Goal: Check status

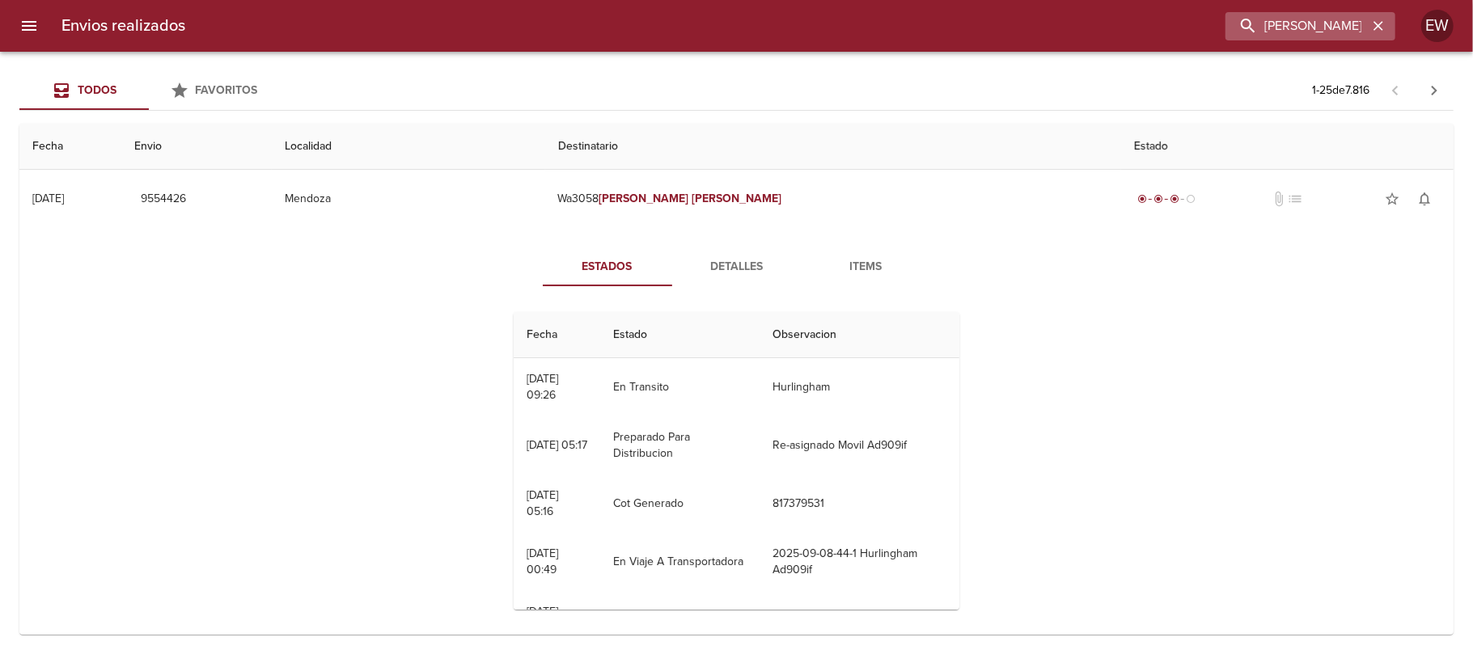
click at [1382, 23] on icon "button" at bounding box center [1379, 26] width 10 height 10
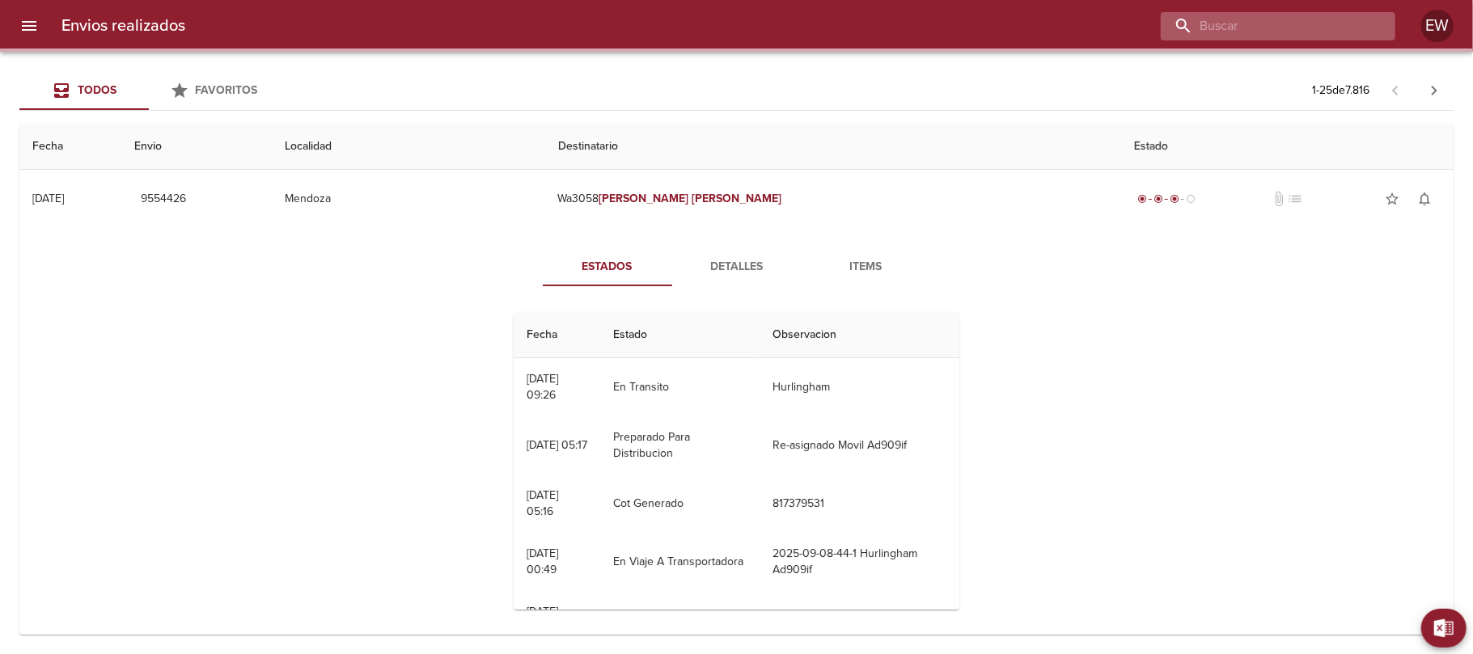
click at [1348, 23] on input "buscar" at bounding box center [1264, 26] width 207 height 28
paste input "[PERSON_NAME]"
type input "[PERSON_NAME]"
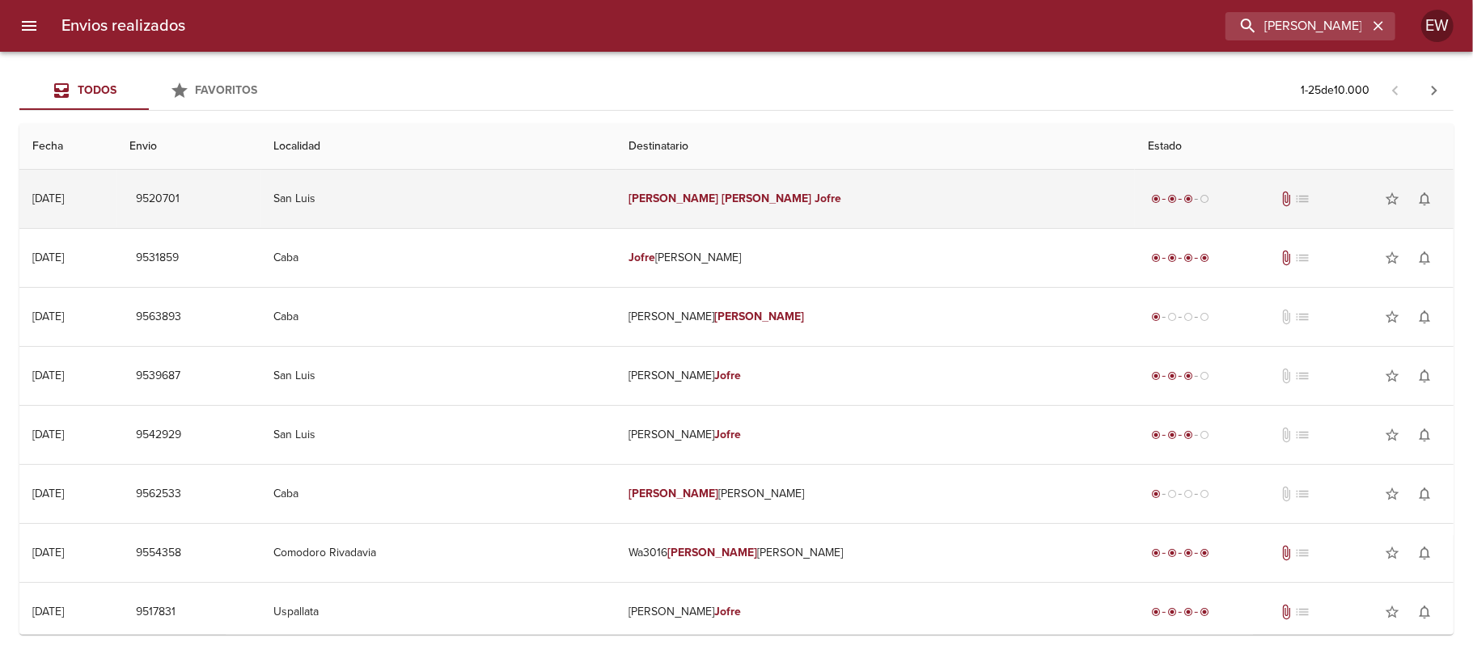
click at [823, 205] on td "[PERSON_NAME]" at bounding box center [875, 199] width 519 height 58
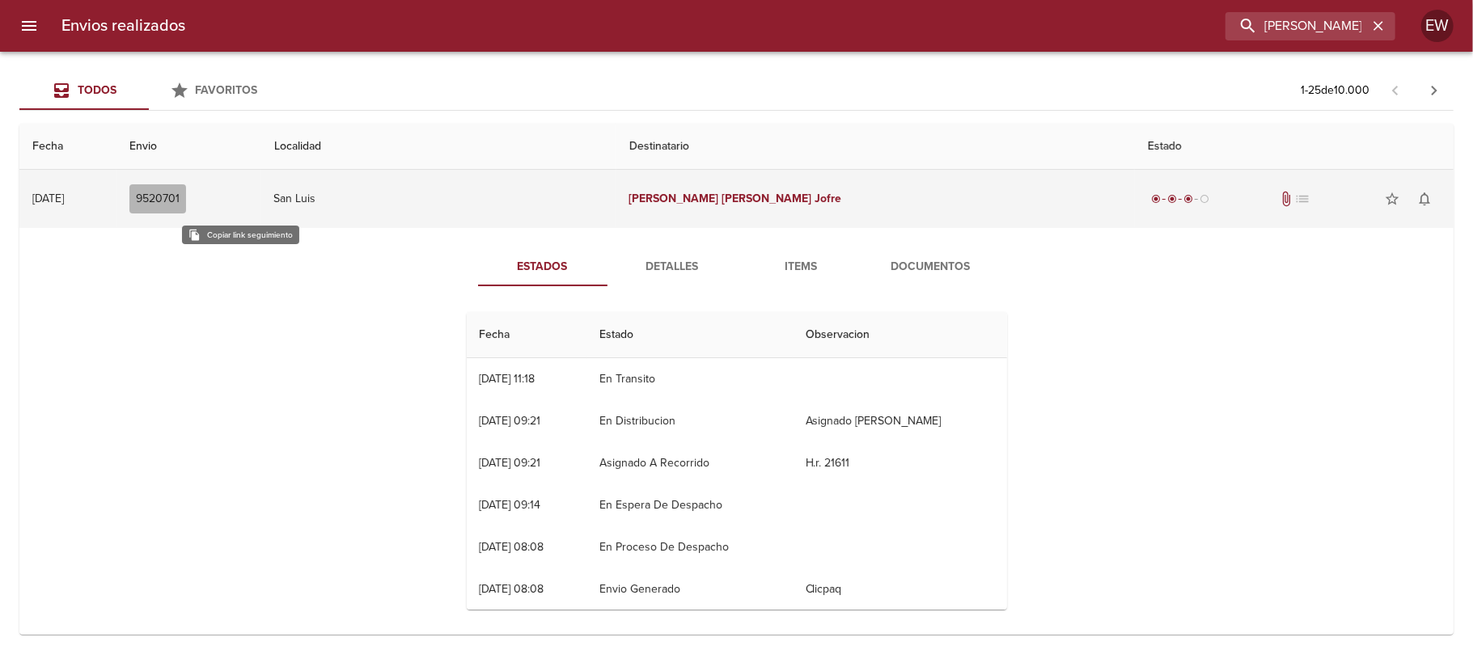
click at [180, 201] on span "9520701" at bounding box center [158, 199] width 44 height 20
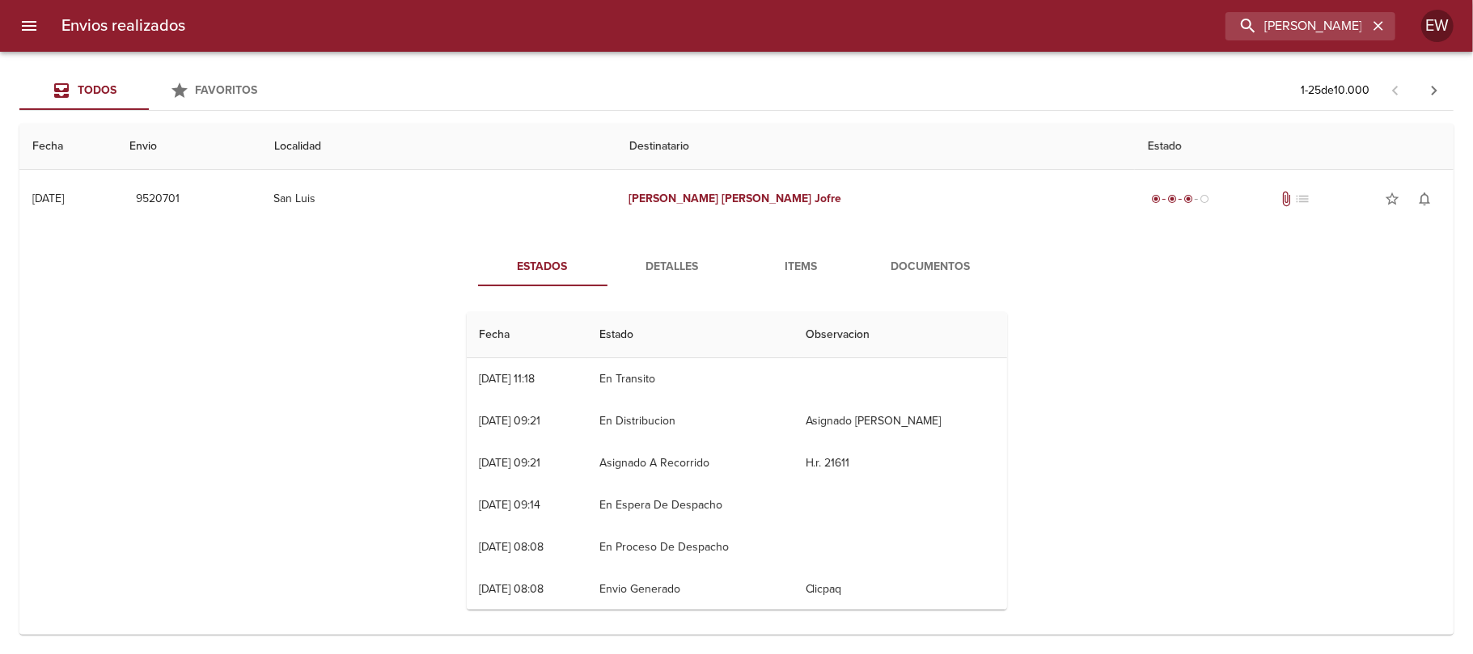
click at [633, 257] on span "Detalles" at bounding box center [672, 267] width 110 height 20
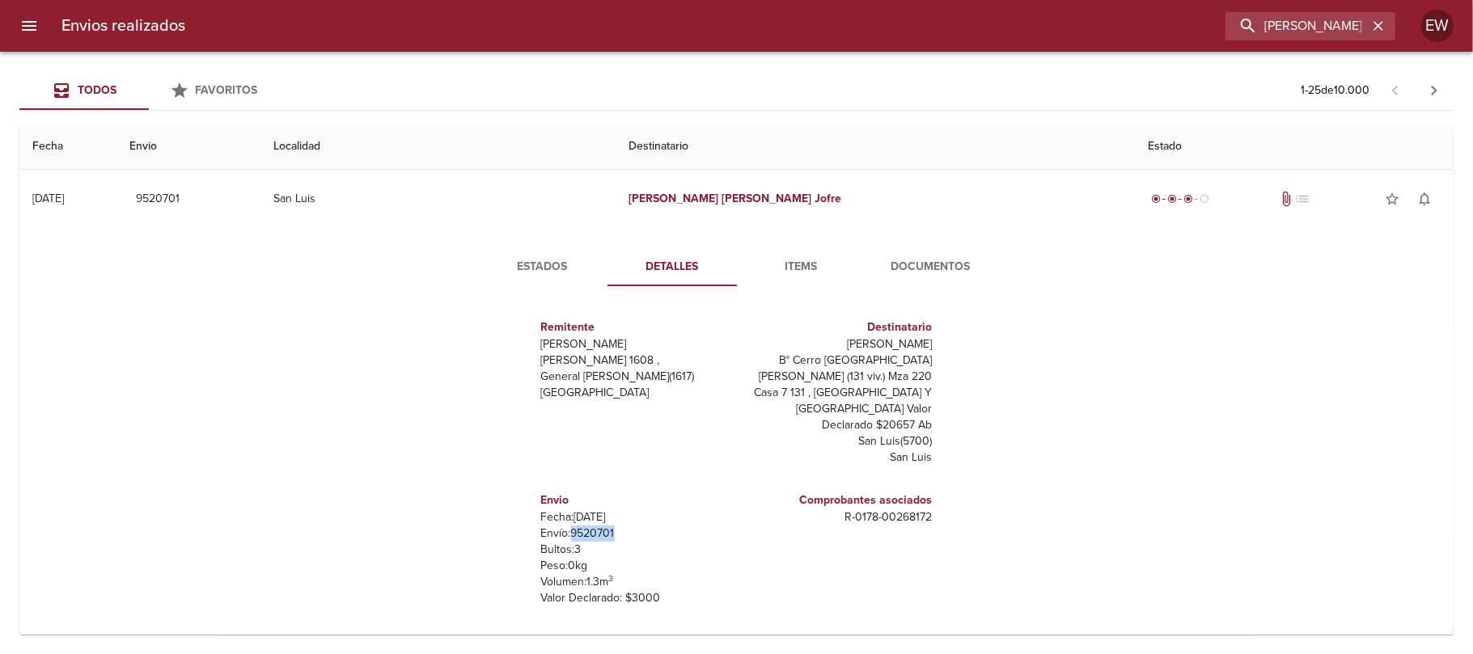
drag, startPoint x: 605, startPoint y: 497, endPoint x: 558, endPoint y: 499, distance: 47.0
click at [558, 526] on p "Envío: 9520701" at bounding box center [635, 534] width 189 height 16
copy p "9520701"
